Goal: Find specific fact: Find specific fact

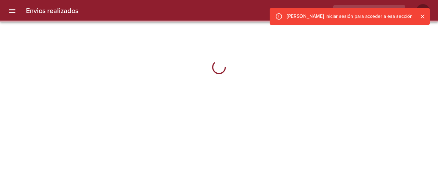
drag, startPoint x: 422, startPoint y: 13, endPoint x: 372, endPoint y: 11, distance: 49.3
click at [422, 13] on icon "Cerrar" at bounding box center [422, 16] width 7 height 7
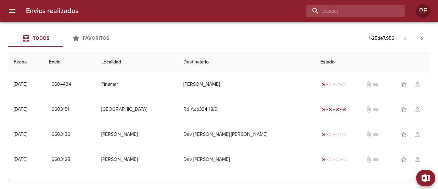
click at [372, 11] on input "buscar" at bounding box center [350, 11] width 88 height 12
paste input "[PERSON_NAME]"
type input "[PERSON_NAME]"
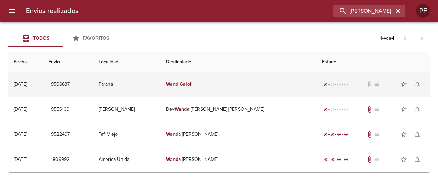
click at [205, 87] on td "[PERSON_NAME]" at bounding box center [238, 84] width 156 height 25
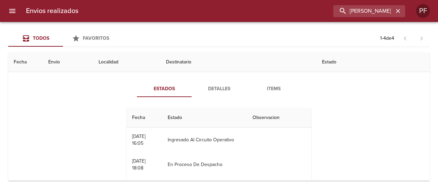
scroll to position [34, 0]
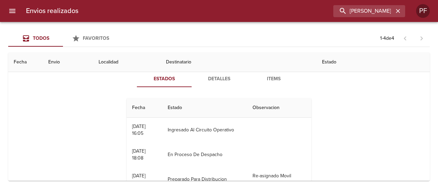
click at [211, 83] on button "Detalles" at bounding box center [219, 78] width 55 height 16
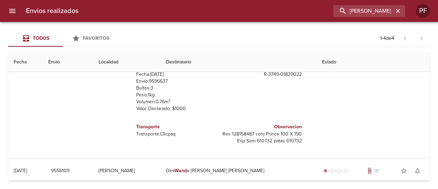
scroll to position [137, 0]
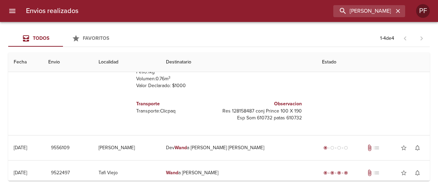
click at [243, 110] on p "Res 128158487 conj Prince 100 X 190 Esp Som 610732 patas 610732" at bounding box center [262, 114] width 80 height 14
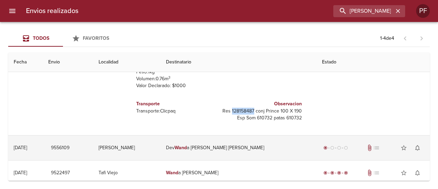
copy p "128158487"
